Goal: Task Accomplishment & Management: Complete application form

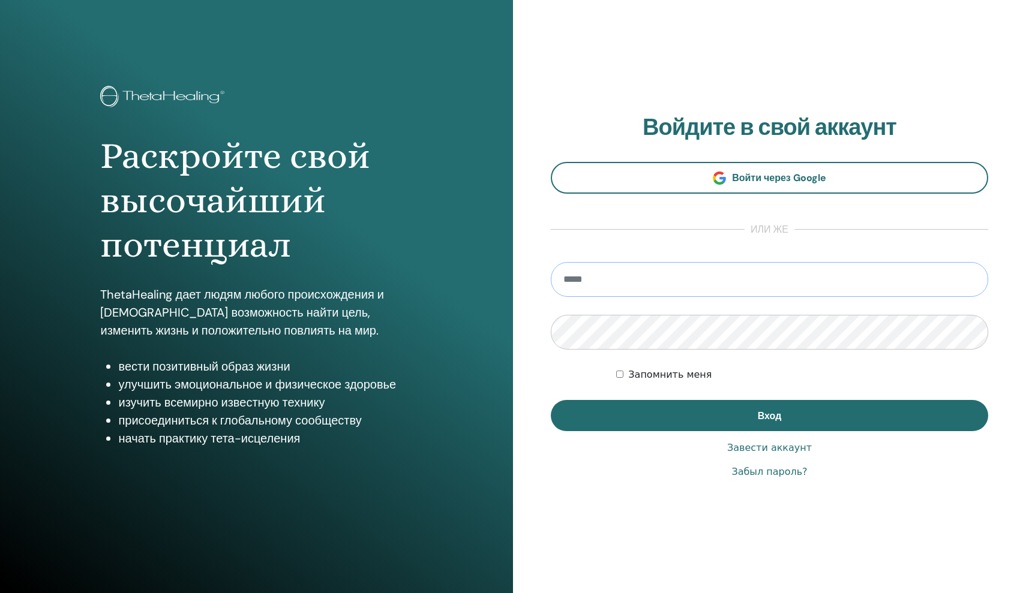
type input "**********"
click at [769, 415] on button "Вход" at bounding box center [769, 415] width 437 height 31
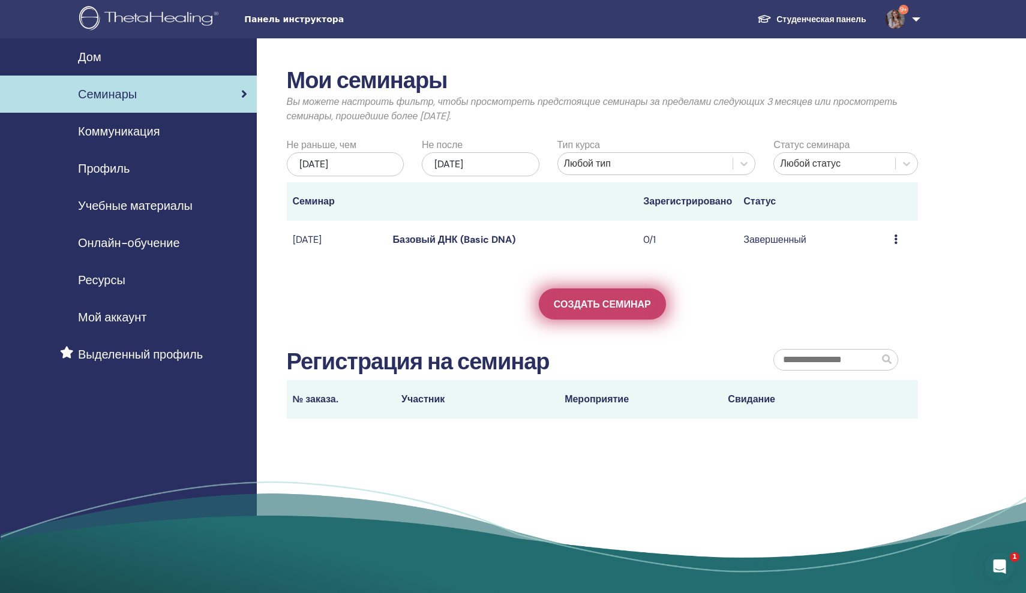
click at [611, 301] on span "Создать семинар" at bounding box center [602, 304] width 97 height 13
click at [598, 299] on span "Создать семинар" at bounding box center [602, 304] width 97 height 13
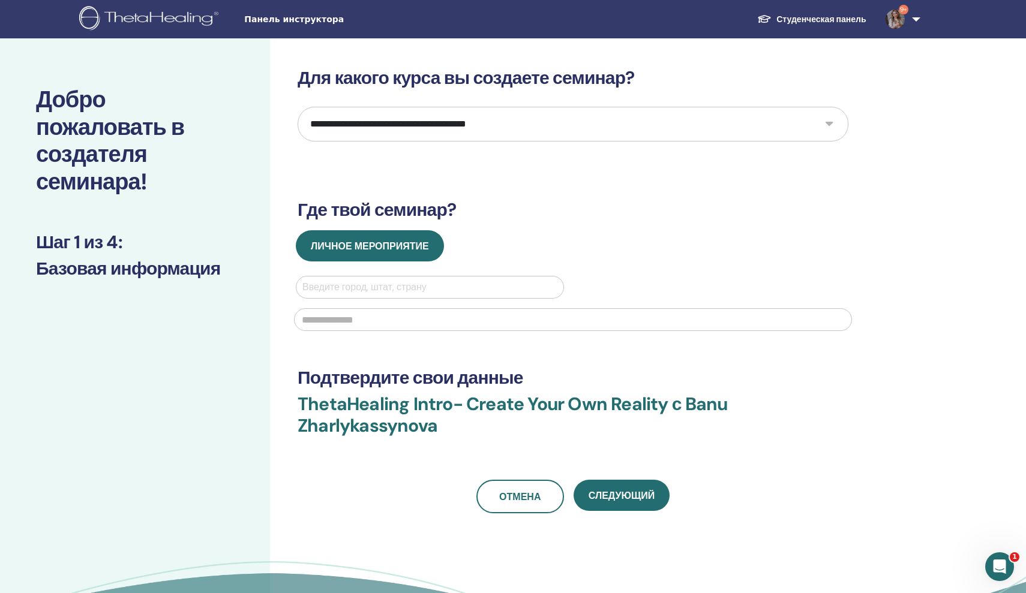
select select "*"
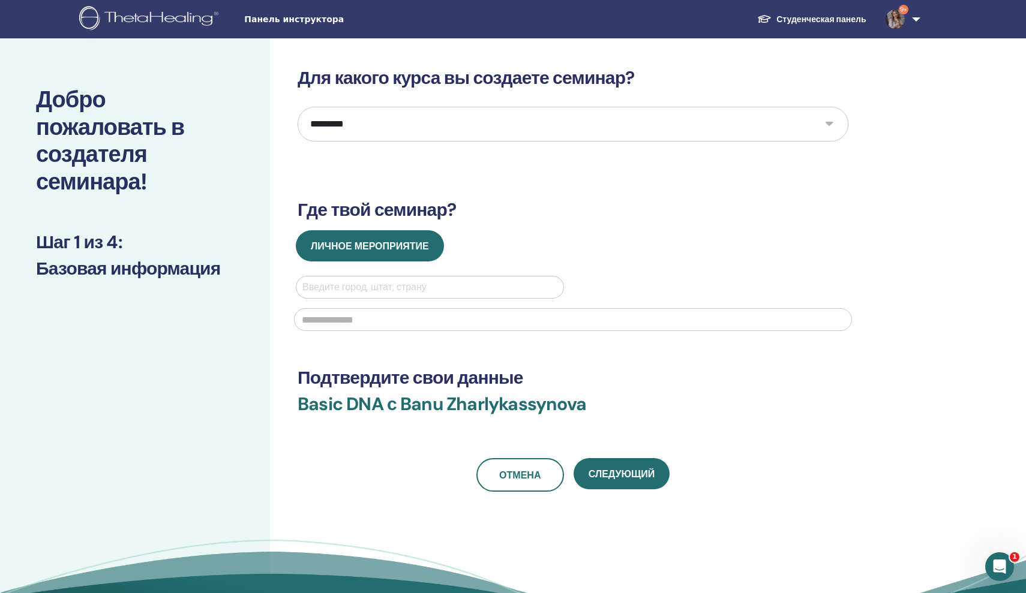
click at [413, 284] on div "Введите город, штат, страну" at bounding box center [429, 287] width 255 height 14
type input "*"
type input "****"
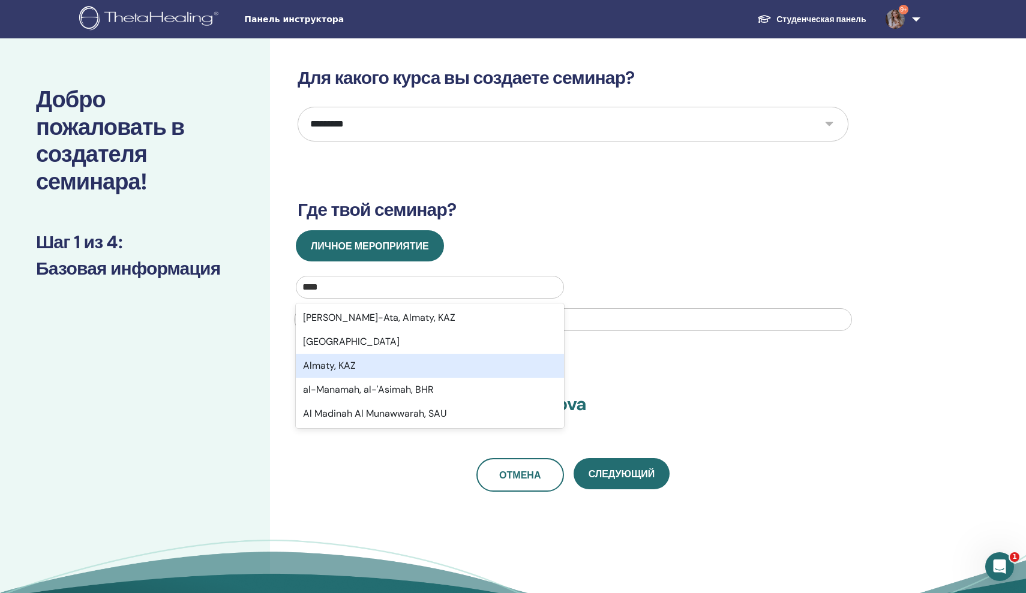
click at [371, 363] on div "Almaty, KAZ" at bounding box center [430, 366] width 268 height 24
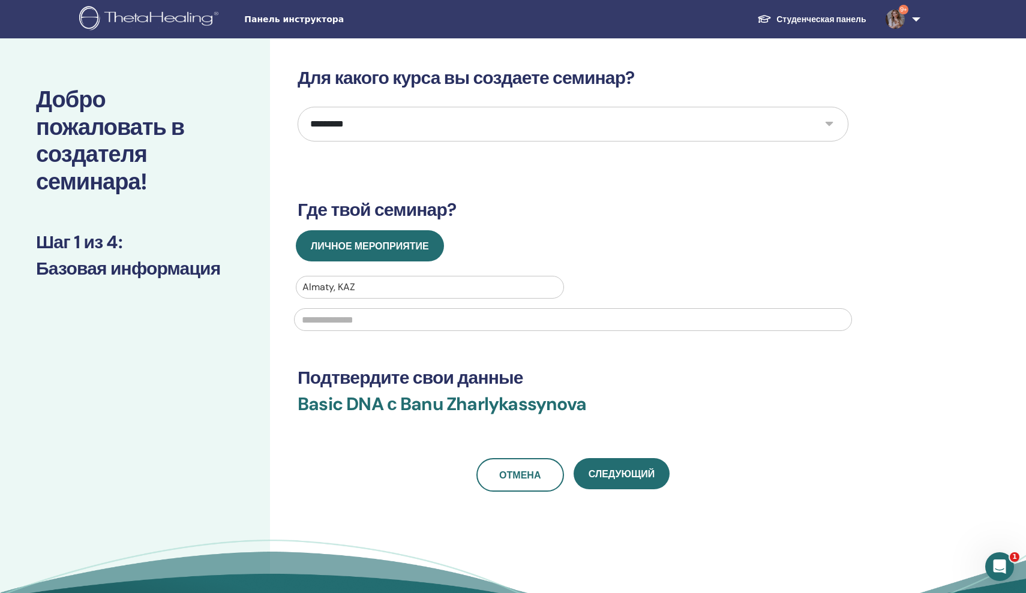
click at [365, 322] on input "text" at bounding box center [573, 319] width 558 height 23
type input "**********"
click at [617, 467] on button "Следующий" at bounding box center [621, 473] width 96 height 31
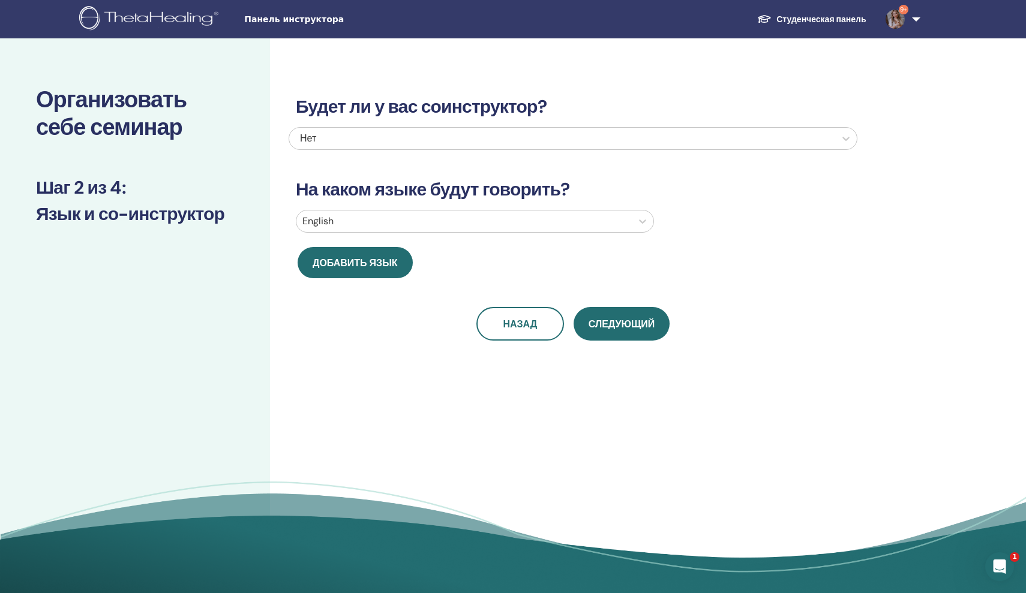
click at [448, 201] on div "Будет ли у вас соинструктор? Нет На каком языке будут говорить? English Добавит…" at bounding box center [573, 204] width 569 height 274
click at [443, 226] on div at bounding box center [463, 221] width 323 height 17
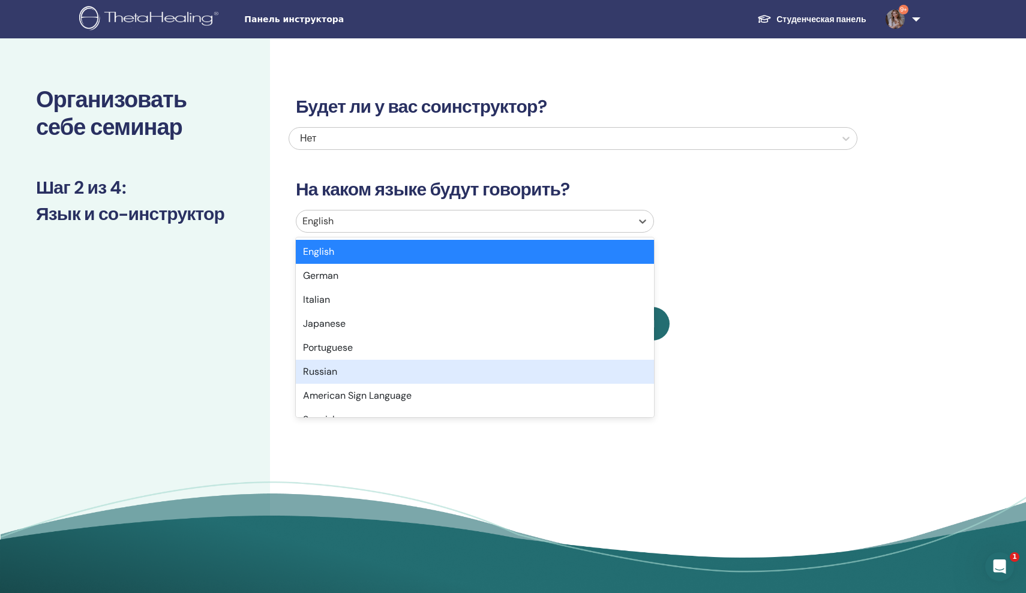
click at [392, 365] on div "Russian" at bounding box center [475, 372] width 358 height 24
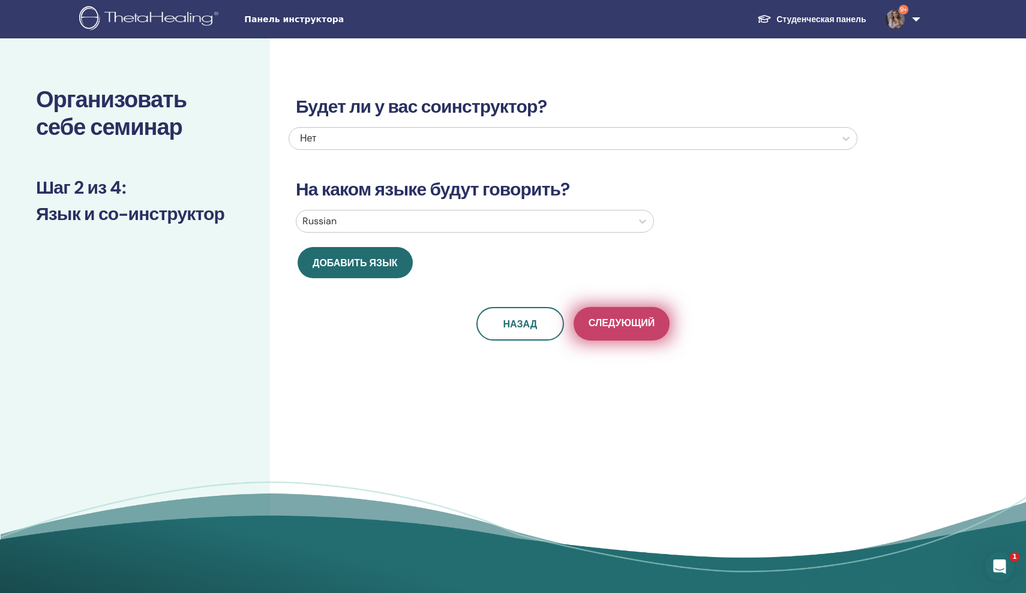
click at [624, 316] on button "Следующий" at bounding box center [621, 324] width 96 height 34
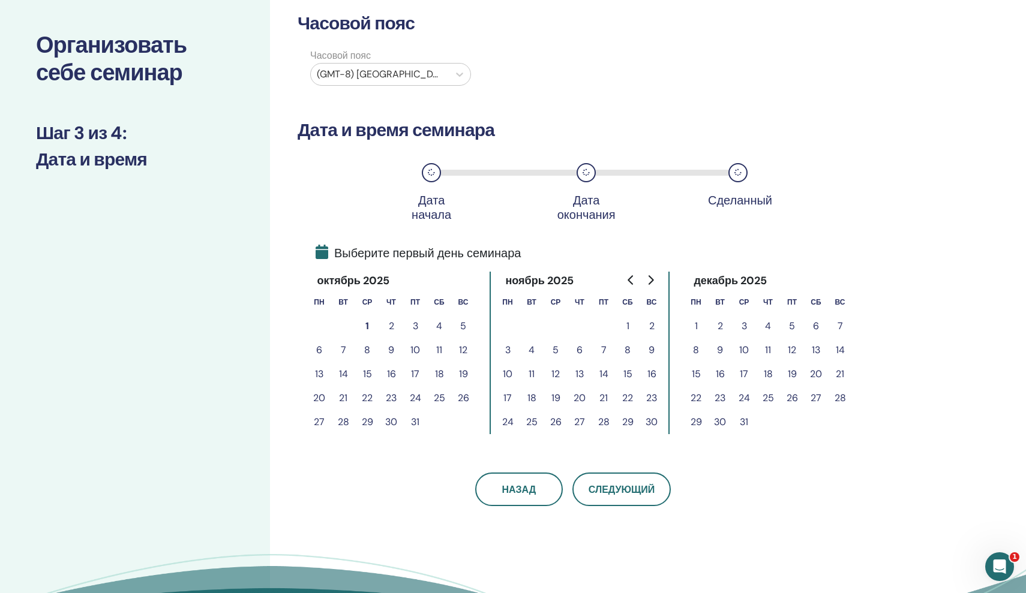
scroll to position [56, 0]
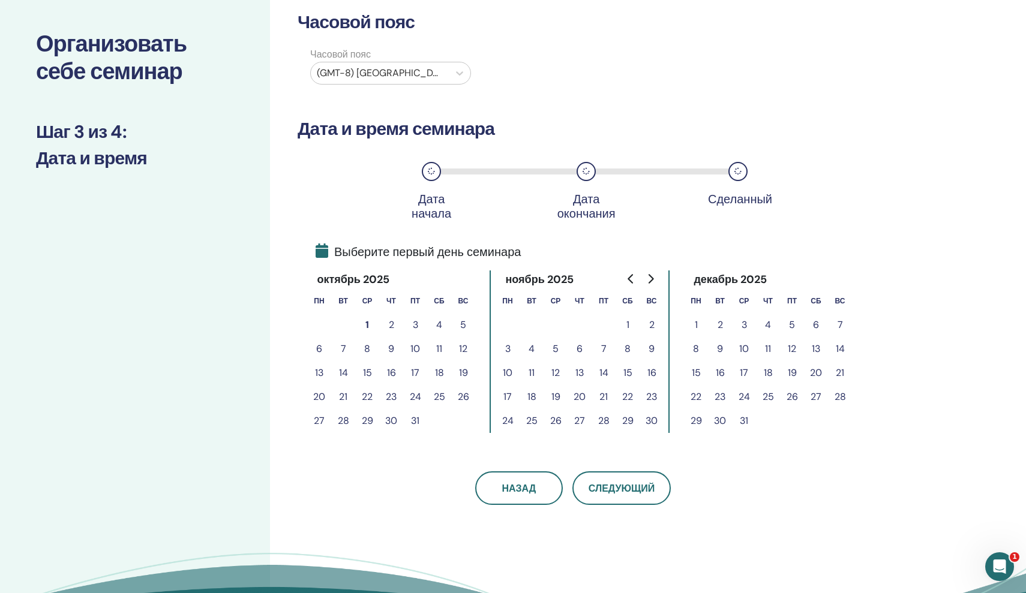
click at [368, 325] on button "1" at bounding box center [367, 325] width 24 height 24
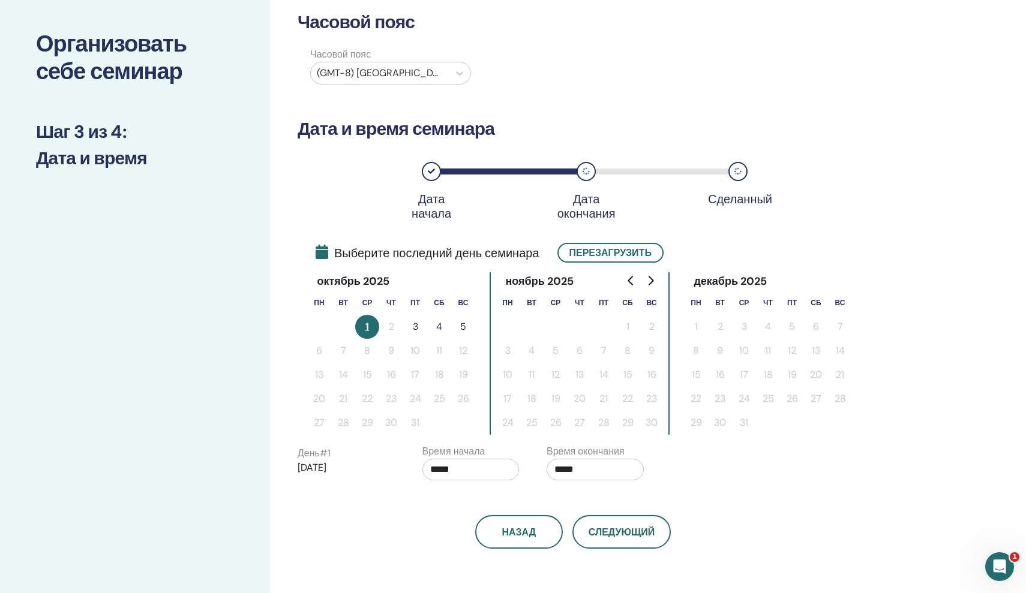
click at [416, 329] on button "3" at bounding box center [415, 327] width 24 height 24
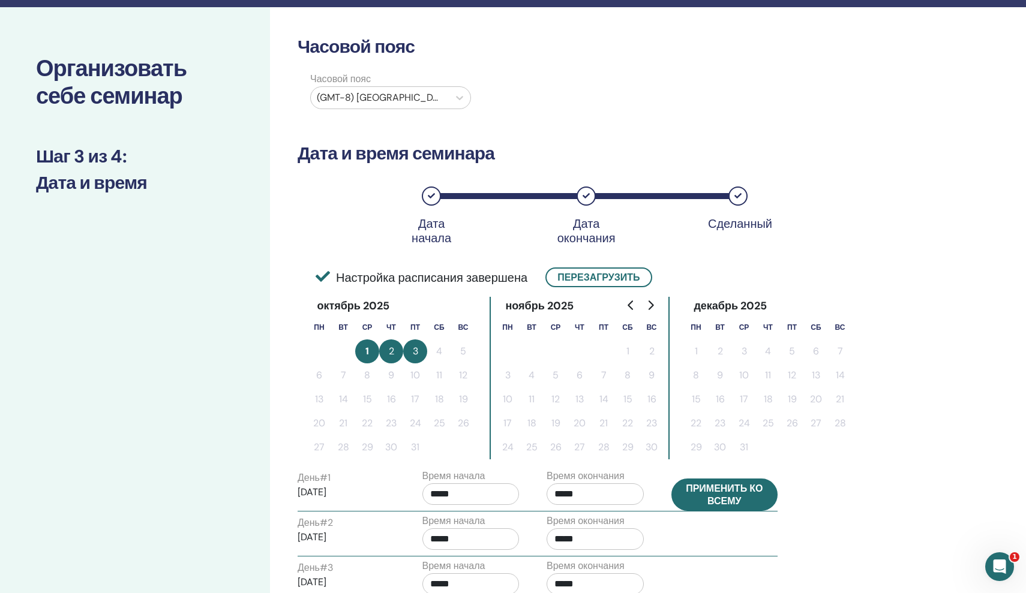
scroll to position [1, 0]
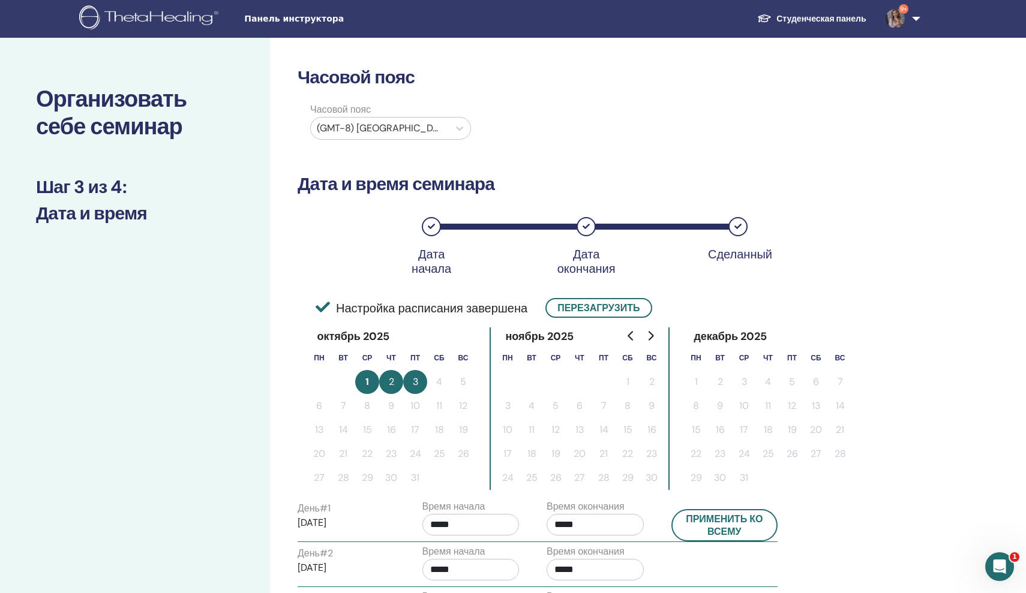
click at [431, 125] on div at bounding box center [380, 128] width 126 height 17
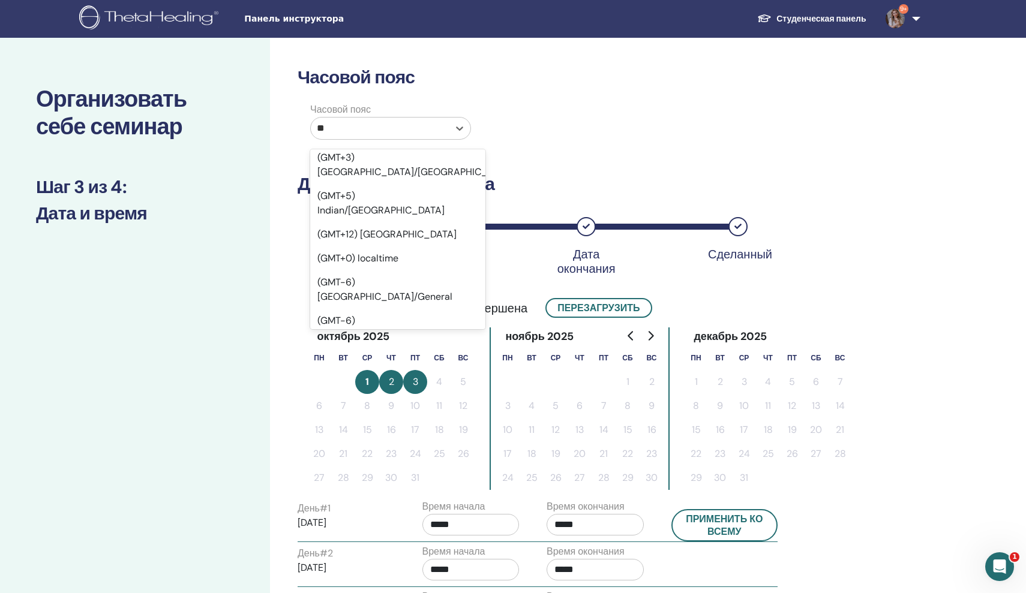
scroll to position [1533, 0]
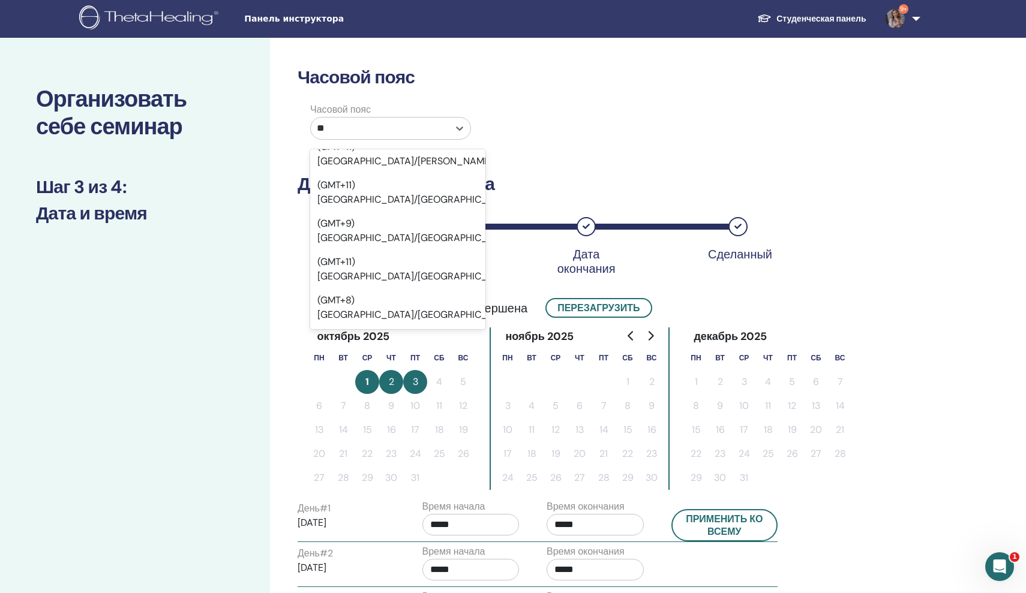
type input "***"
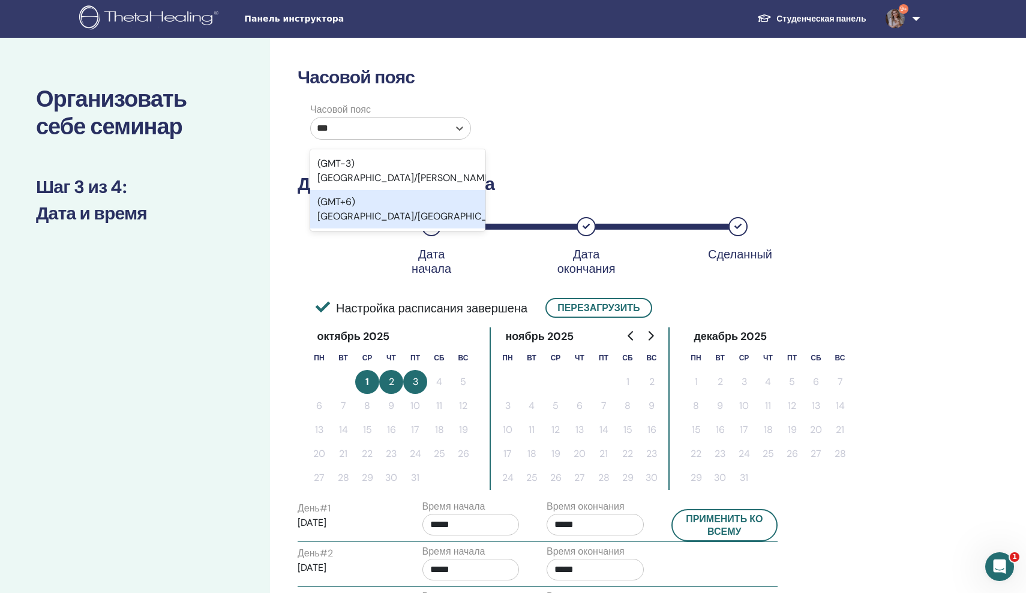
click at [366, 193] on div "(GMT+6) Asia/Almaty" at bounding box center [397, 209] width 175 height 38
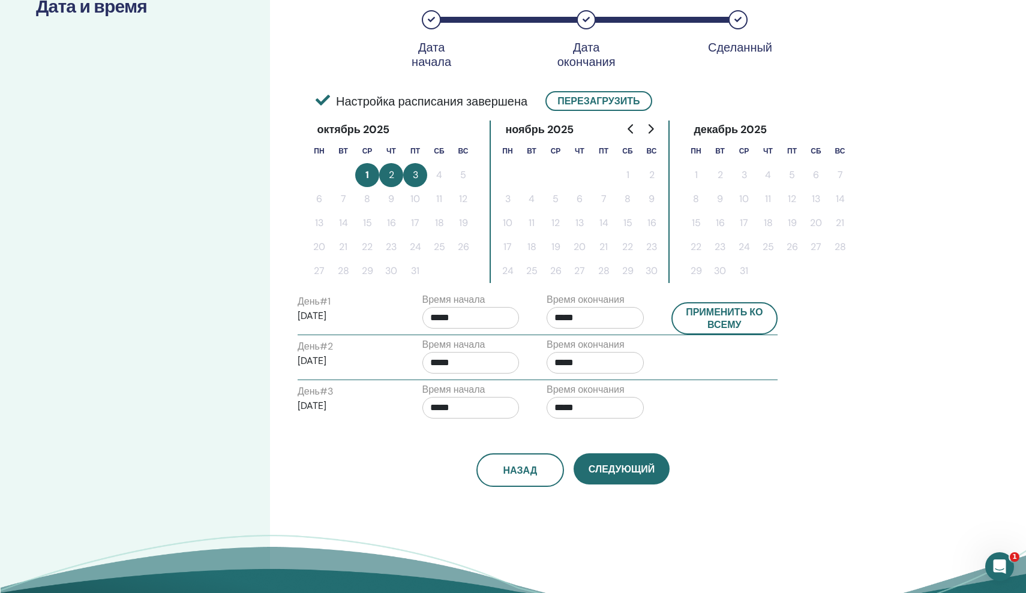
scroll to position [217, 0]
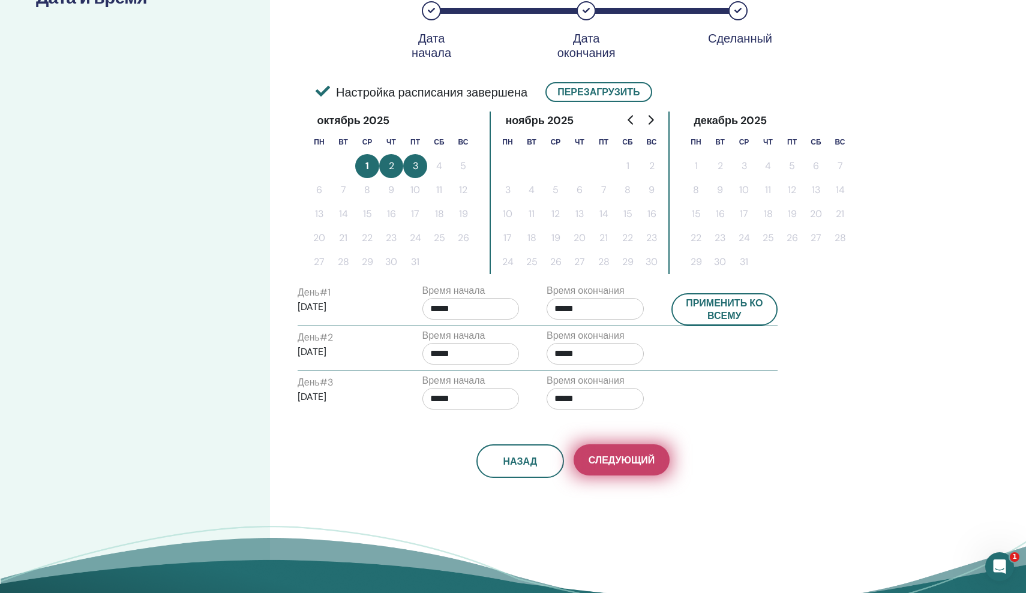
click at [642, 466] on span "Следующий" at bounding box center [621, 460] width 66 height 13
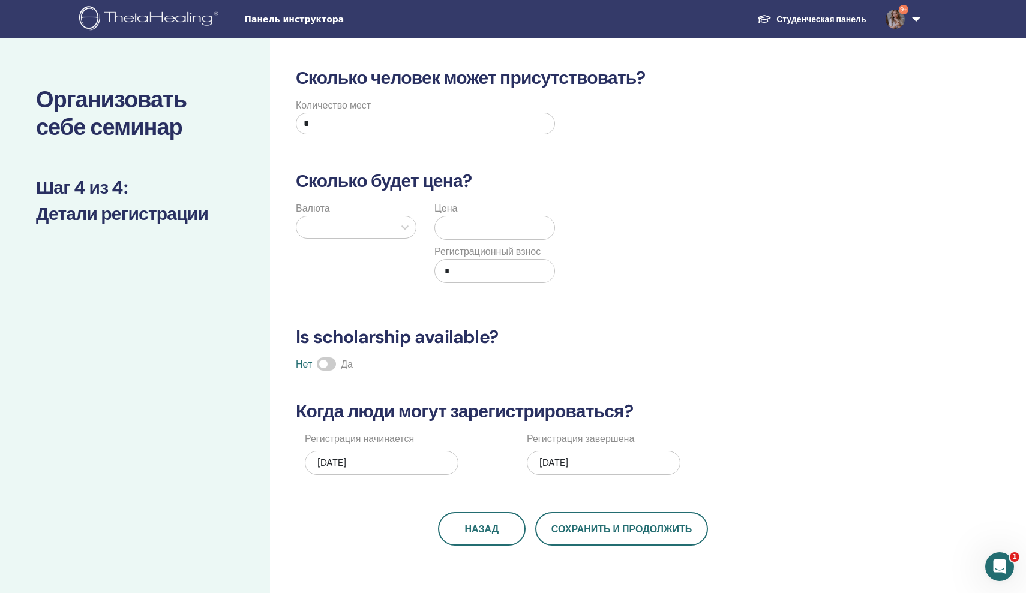
scroll to position [0, 0]
click at [439, 126] on input "*" at bounding box center [425, 124] width 259 height 22
type input "*"
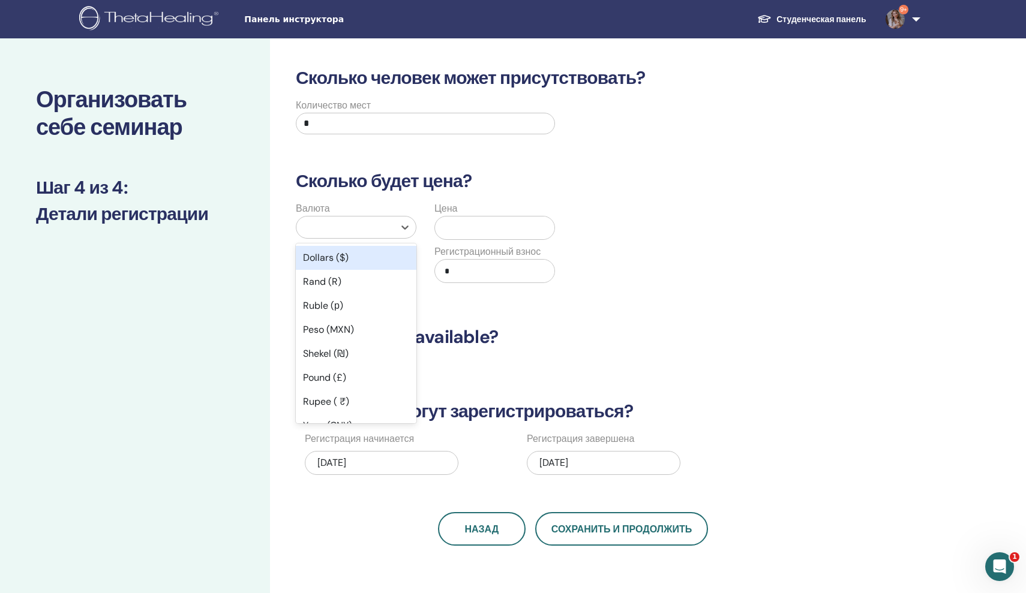
click at [354, 230] on div at bounding box center [345, 227] width 86 height 17
click at [341, 260] on div "Dollars ($)" at bounding box center [356, 258] width 121 height 24
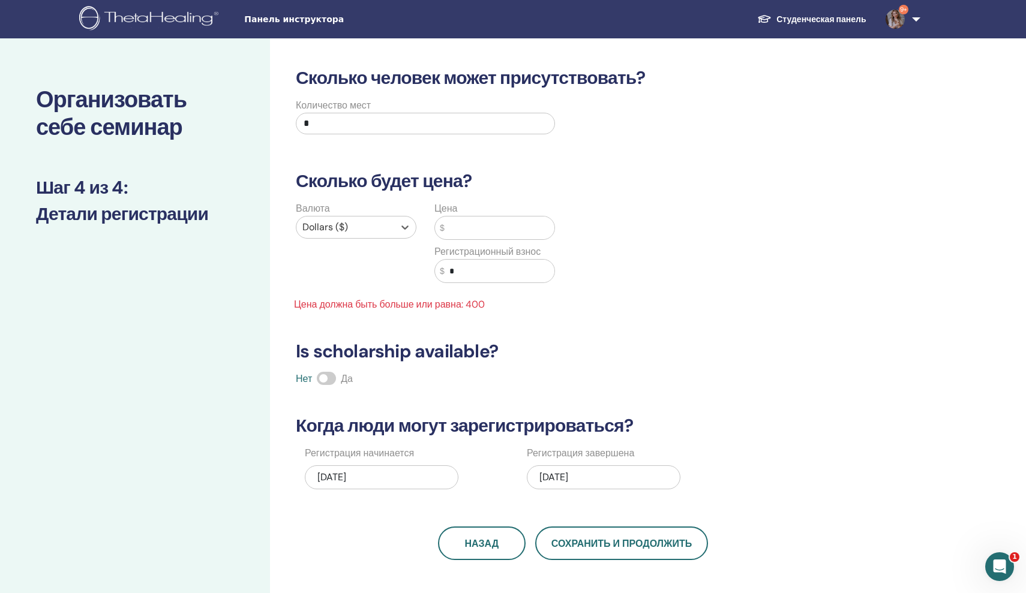
click at [509, 218] on input "text" at bounding box center [500, 228] width 110 height 23
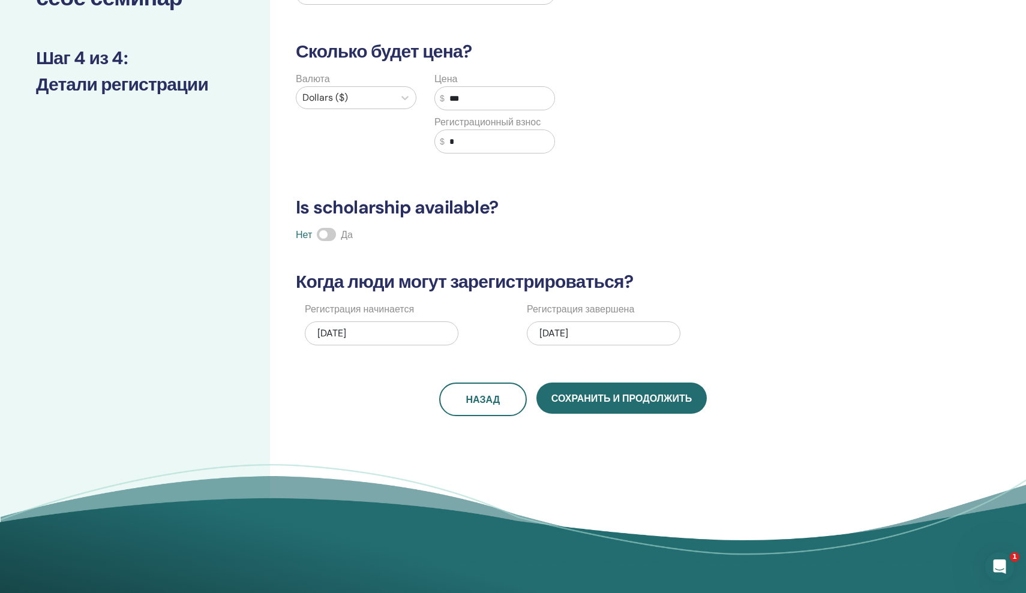
scroll to position [133, 0]
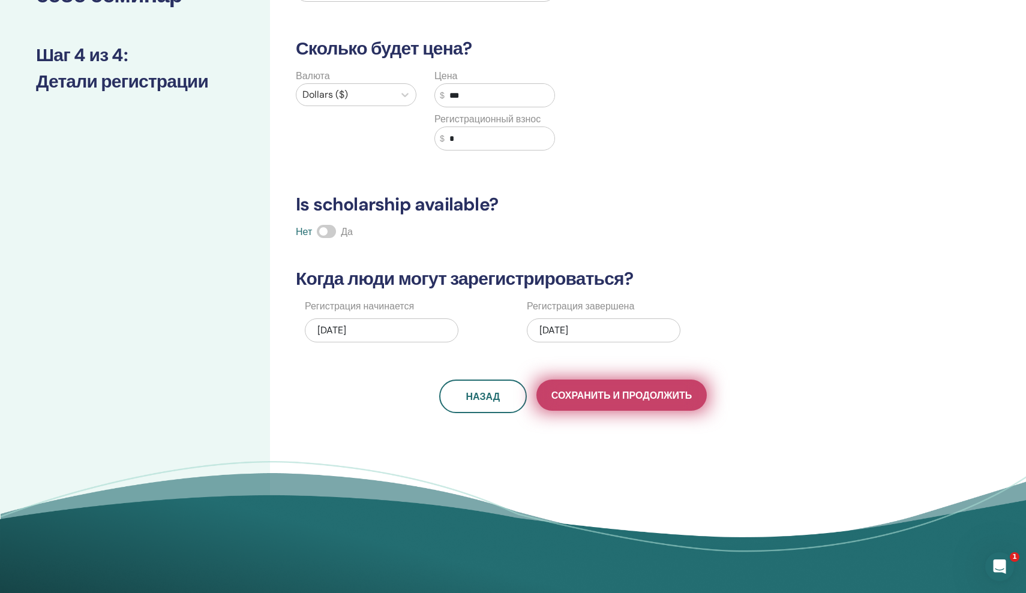
type input "***"
click at [625, 397] on span "Сохранить и продолжить" at bounding box center [621, 395] width 140 height 13
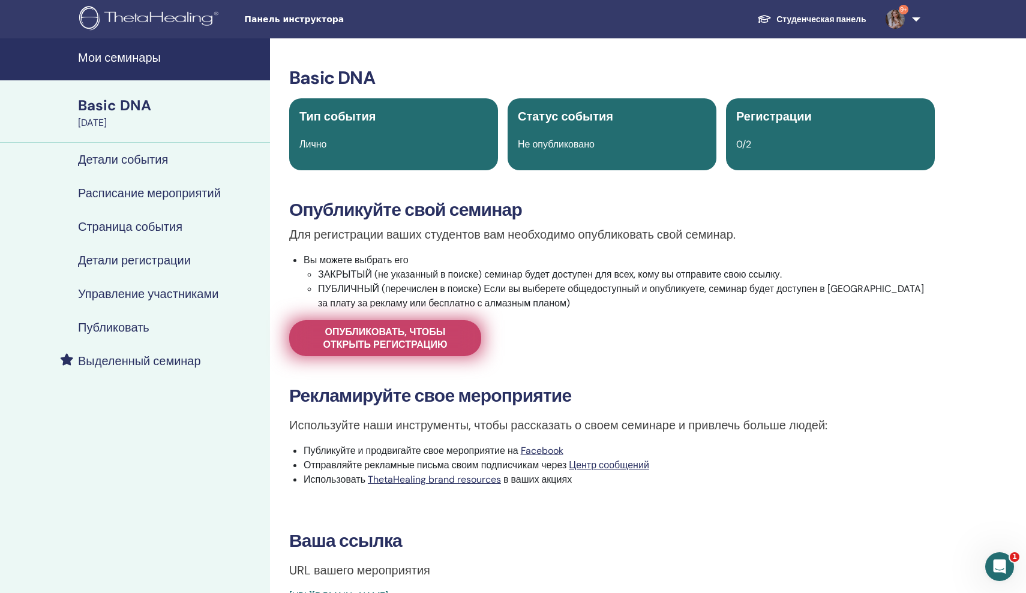
click at [436, 334] on span "Опубликовать, чтобы открыть регистрацию" at bounding box center [385, 338] width 162 height 25
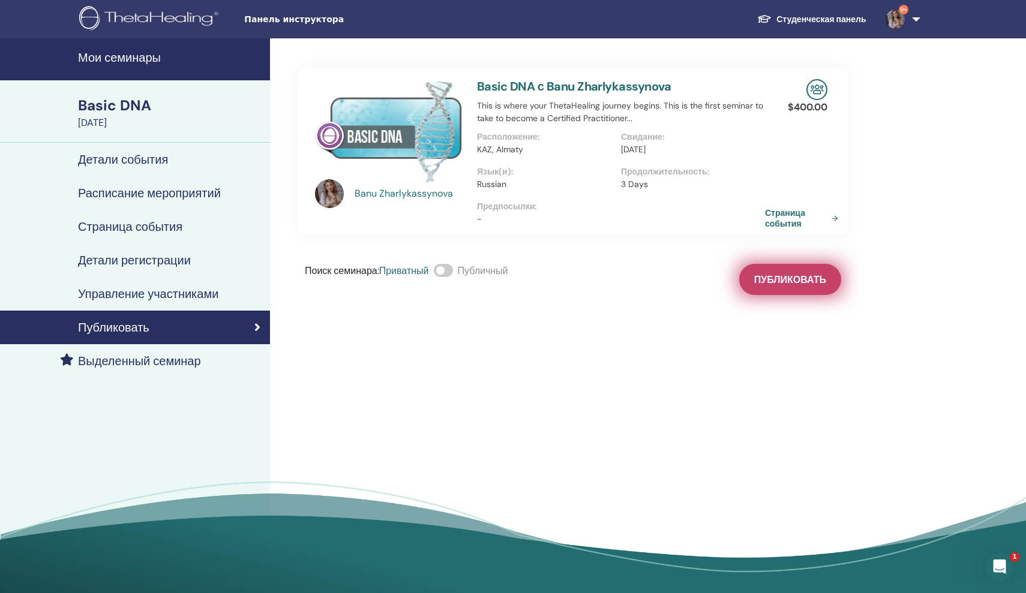
click at [810, 286] on span "Публиковать" at bounding box center [790, 280] width 72 height 13
click at [150, 94] on div "Basic DNA [DATE]" at bounding box center [135, 111] width 270 height 62
click at [115, 103] on div "Basic DNA" at bounding box center [170, 105] width 185 height 20
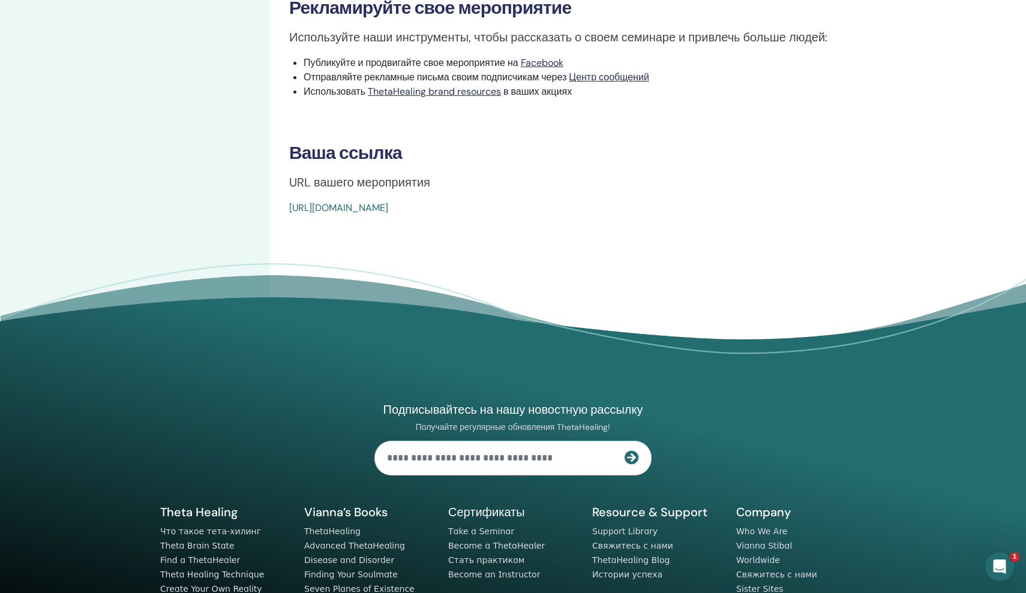
scroll to position [381, 0]
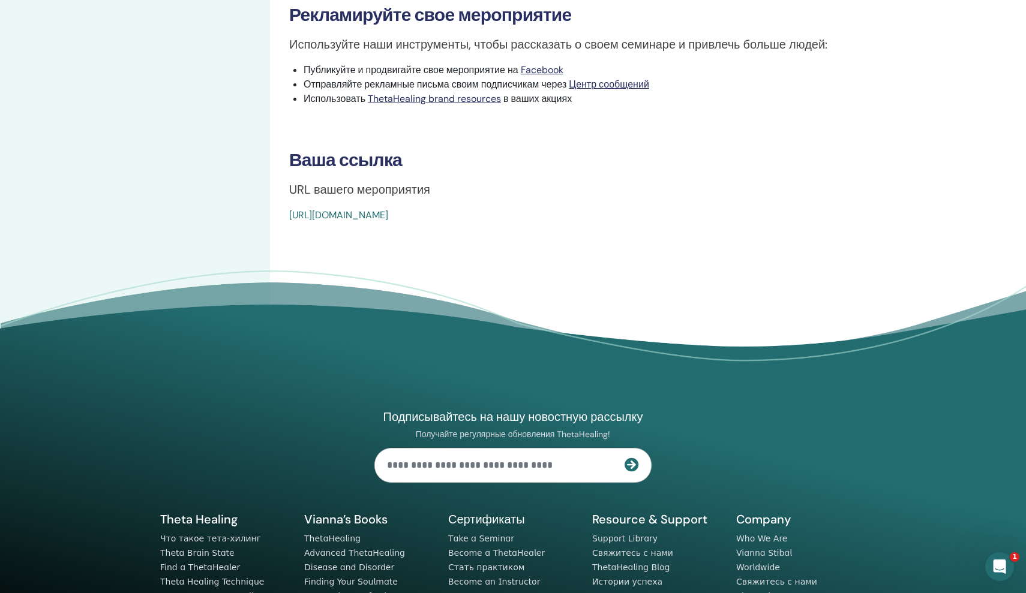
drag, startPoint x: 288, startPoint y: 217, endPoint x: 563, endPoint y: 217, distance: 275.3
